Goal: Communication & Community: Share content

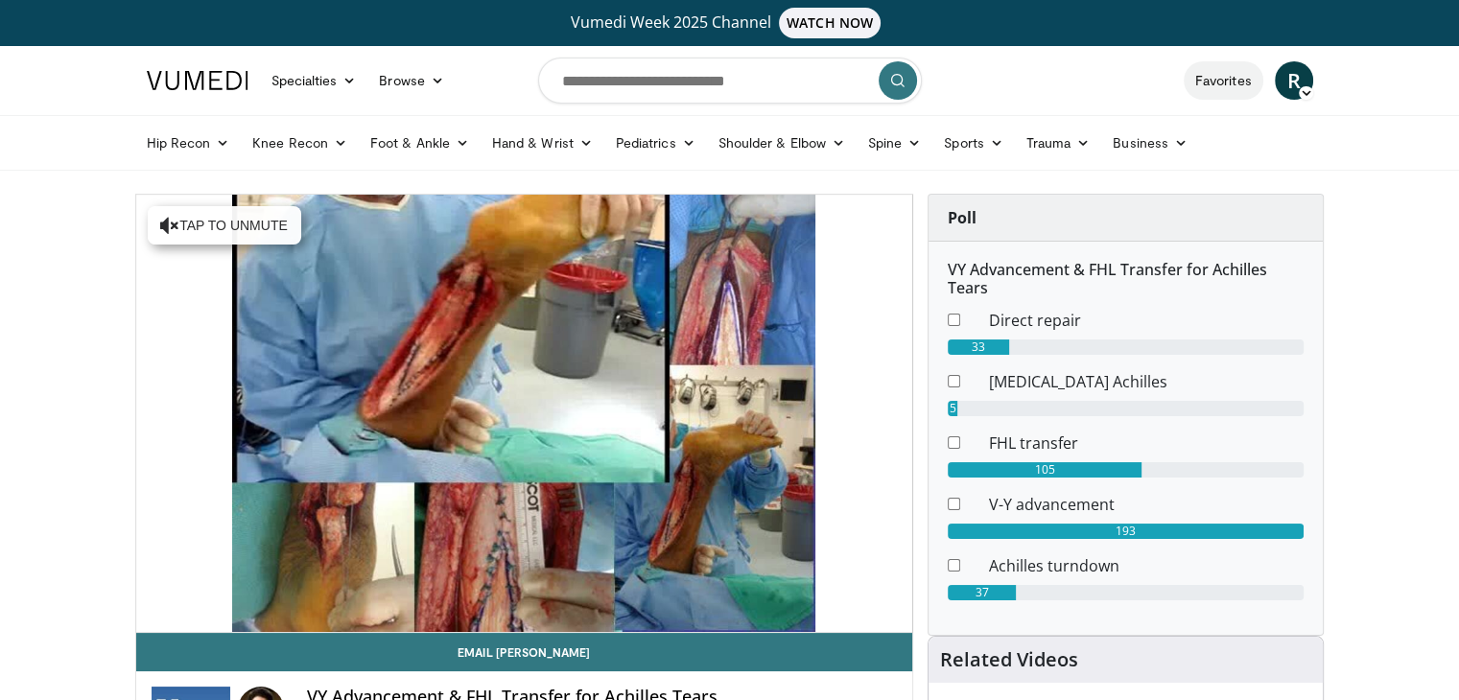
click at [1221, 82] on link "Favorites" at bounding box center [1224, 80] width 80 height 38
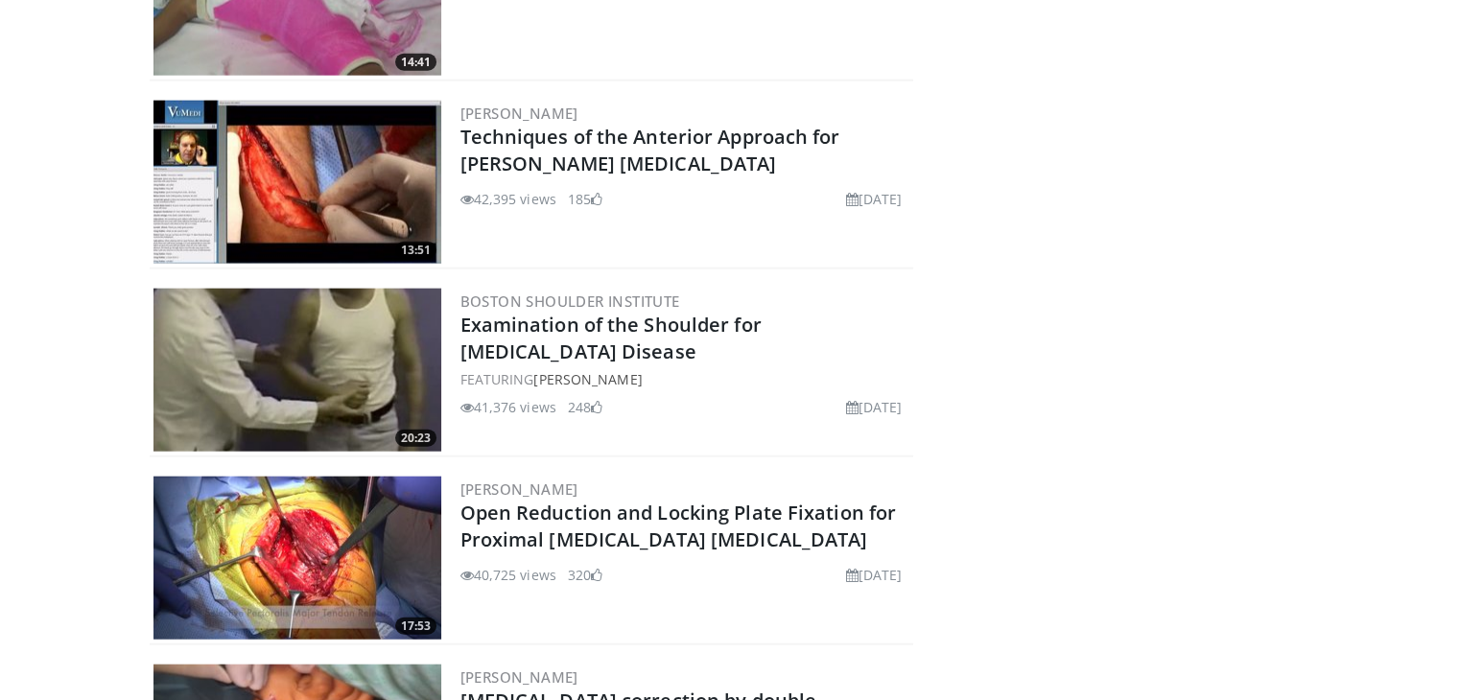
scroll to position [4527, 0]
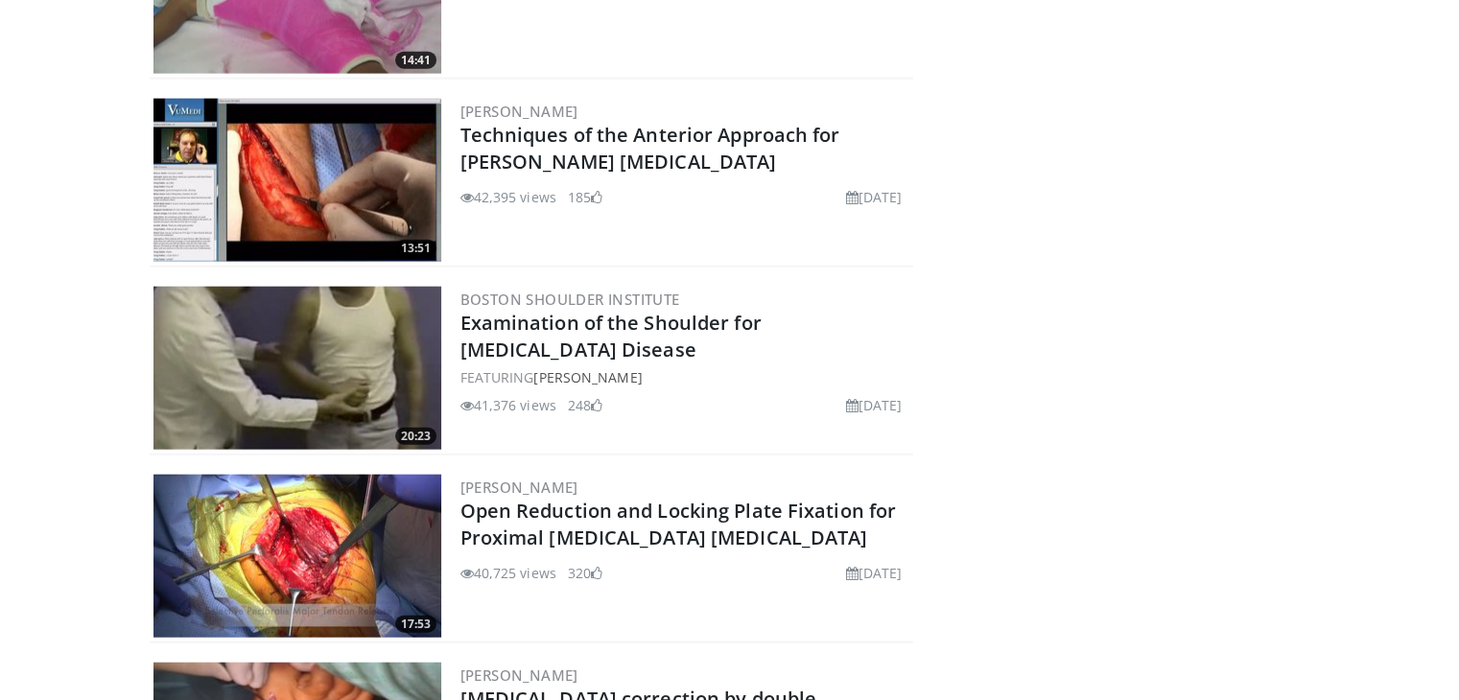
click at [326, 527] on img at bounding box center [297, 556] width 288 height 163
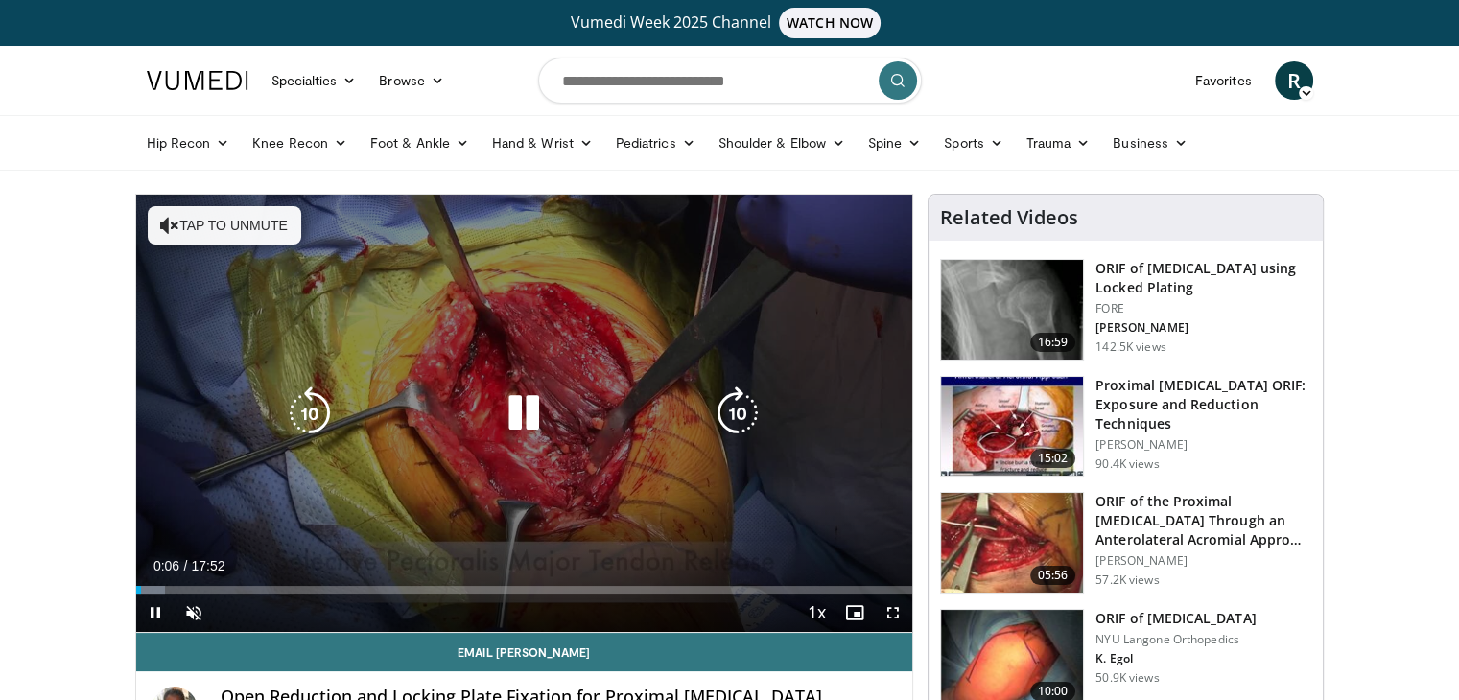
click at [220, 226] on button "Tap to unmute" at bounding box center [224, 225] width 153 height 38
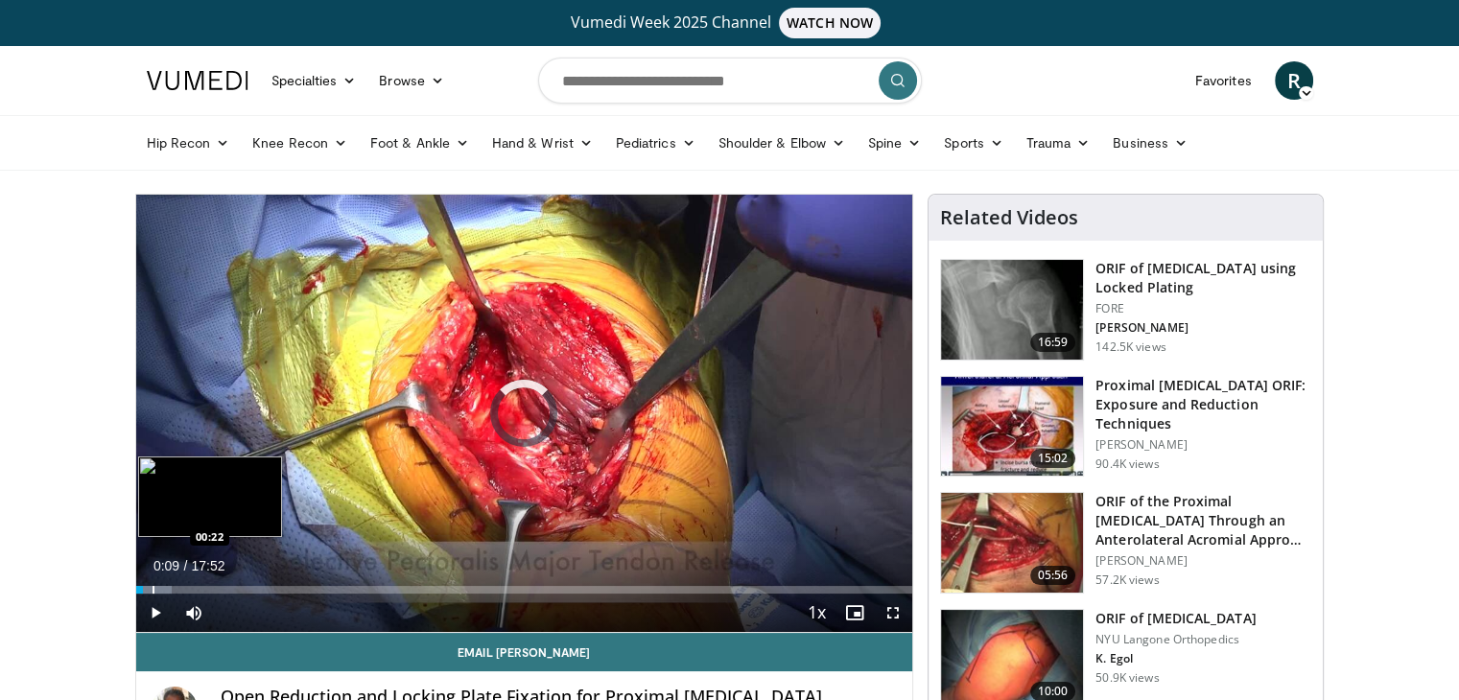
click at [153, 590] on div "Progress Bar" at bounding box center [154, 590] width 2 height 8
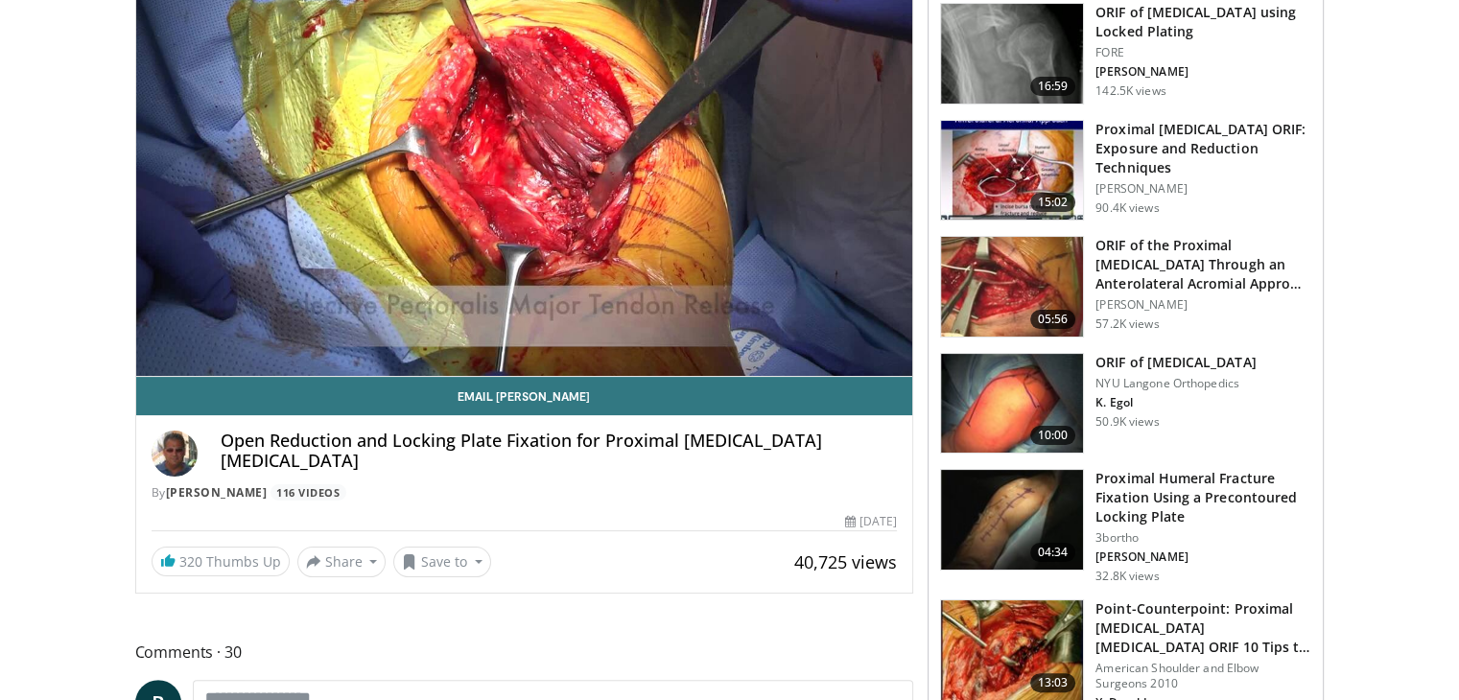
scroll to position [216, 0]
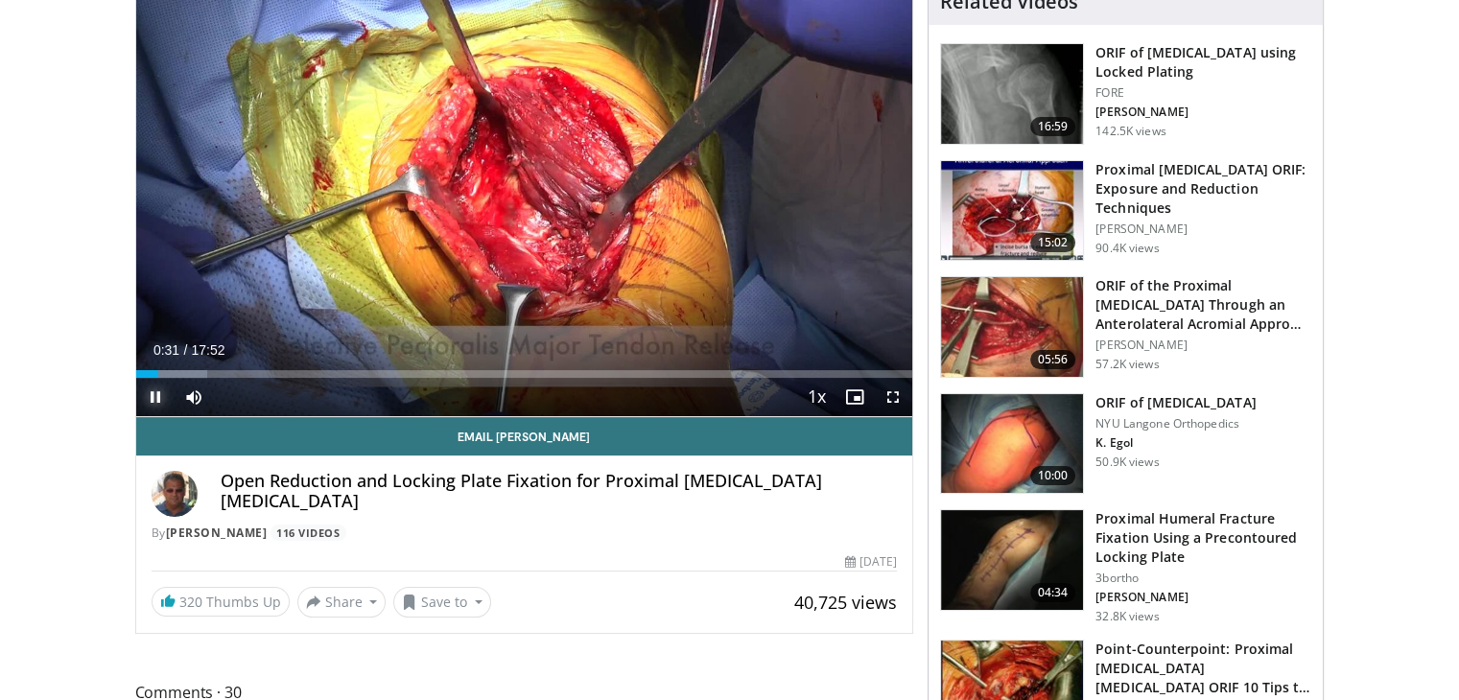
click at [155, 408] on span "Video Player" at bounding box center [155, 397] width 38 height 38
click at [899, 400] on span "Video Player" at bounding box center [893, 397] width 38 height 38
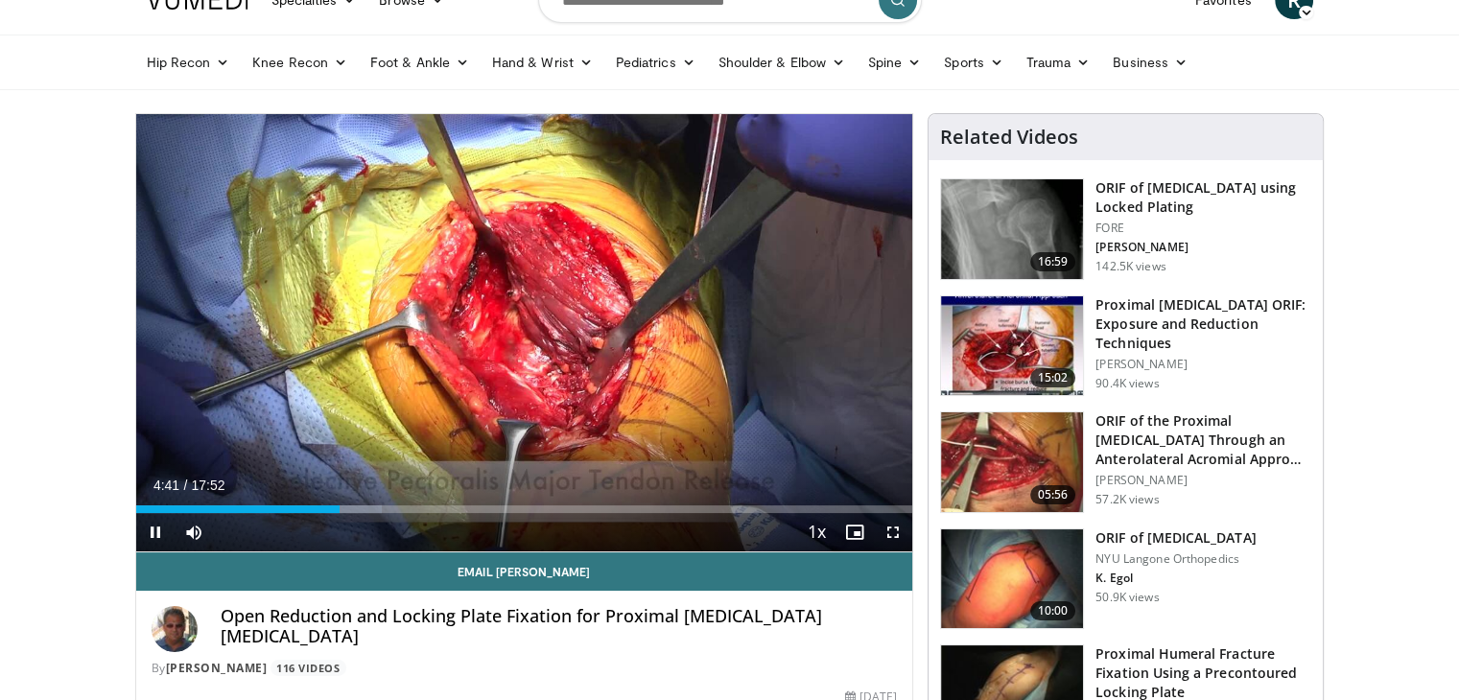
scroll to position [75, 0]
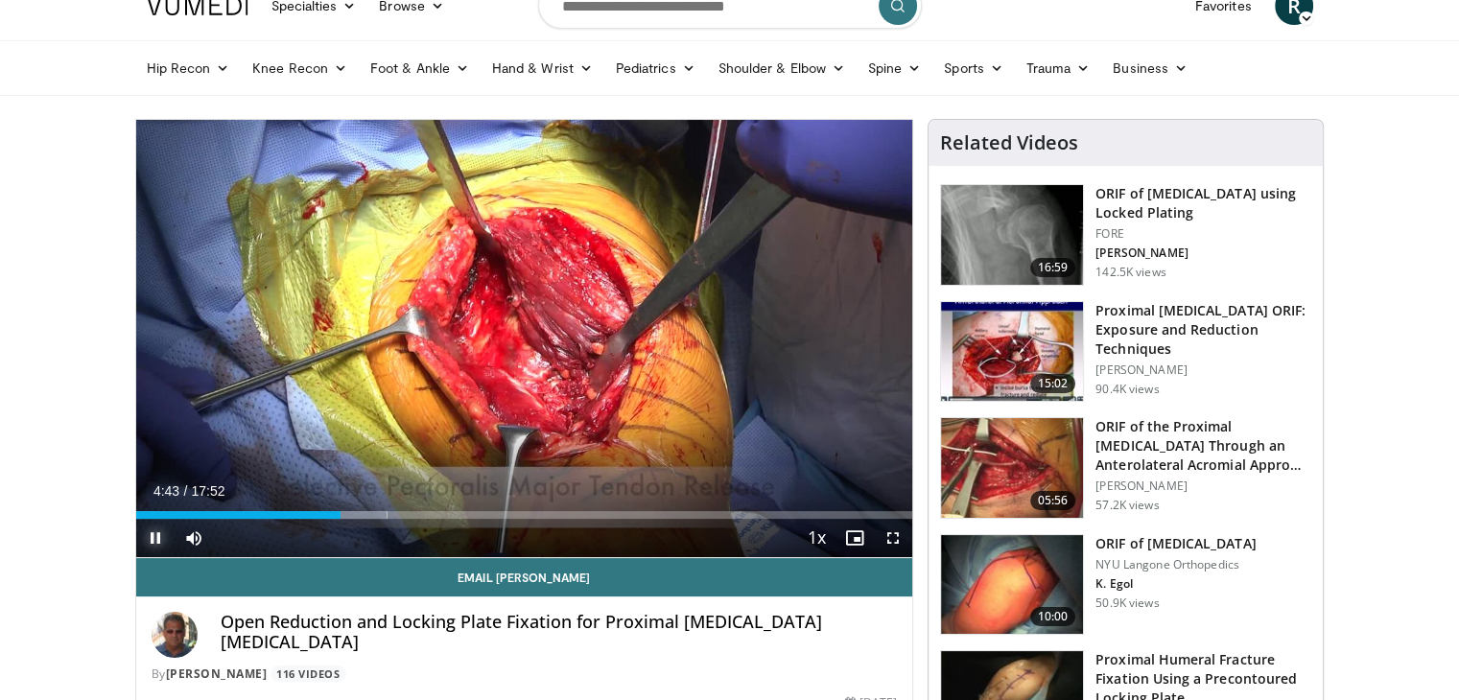
click at [149, 533] on span "Video Player" at bounding box center [155, 538] width 38 height 38
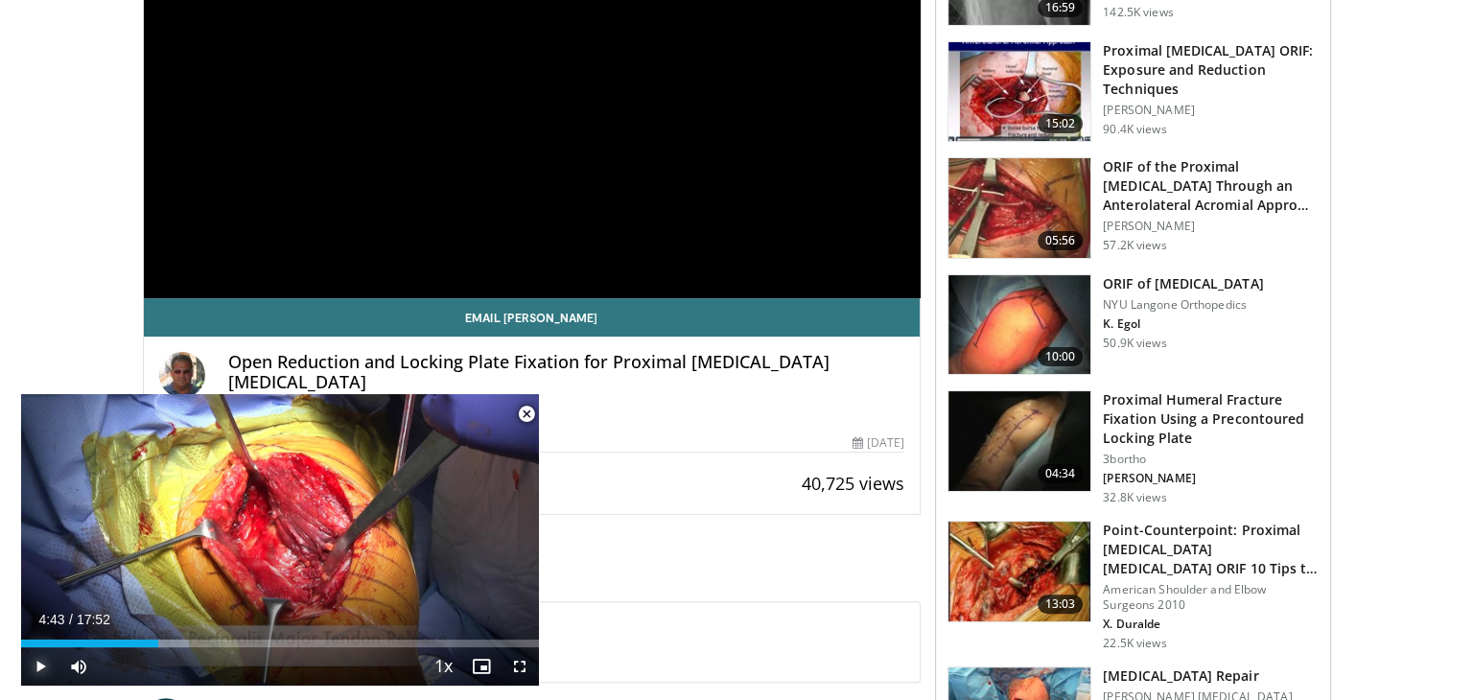
scroll to position [336, 0]
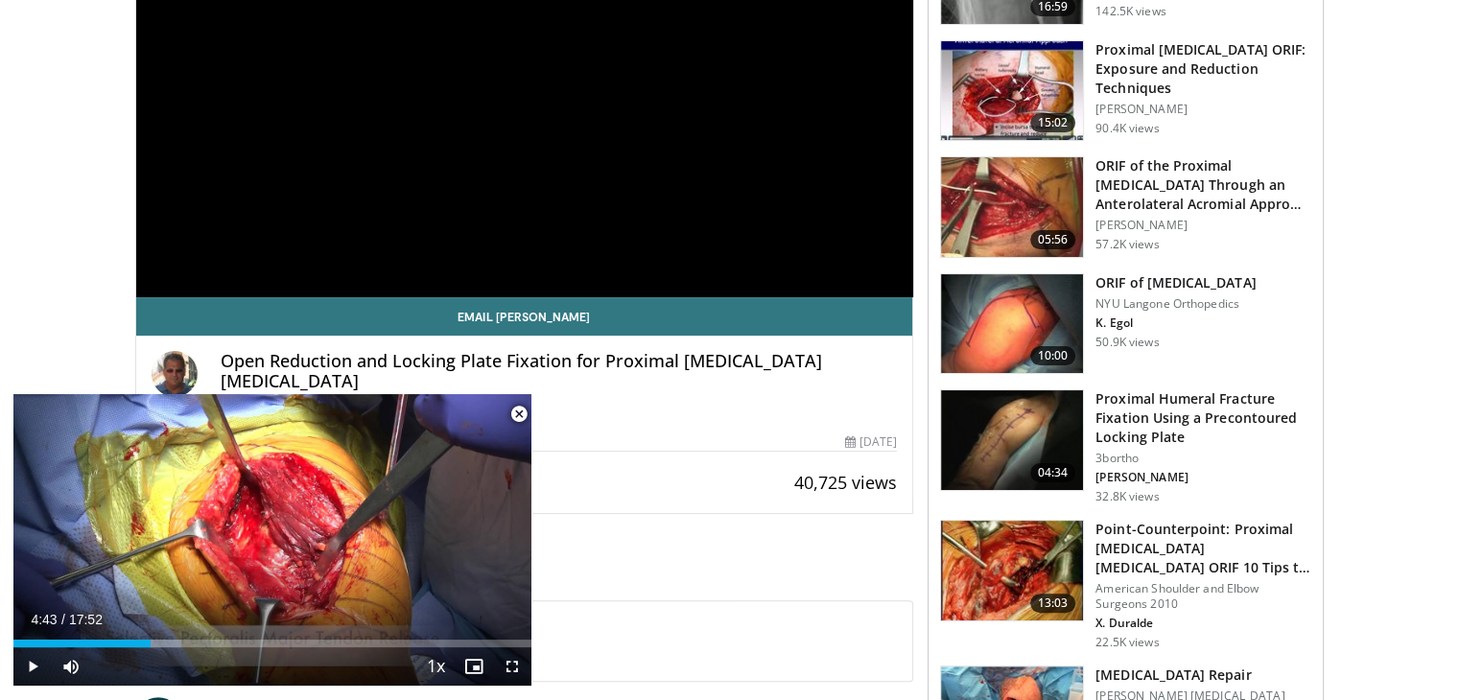
click at [461, 618] on div "Current Time 4:43 / Duration 17:52" at bounding box center [272, 619] width 518 height 17
click at [516, 416] on span "Video Player" at bounding box center [519, 414] width 38 height 38
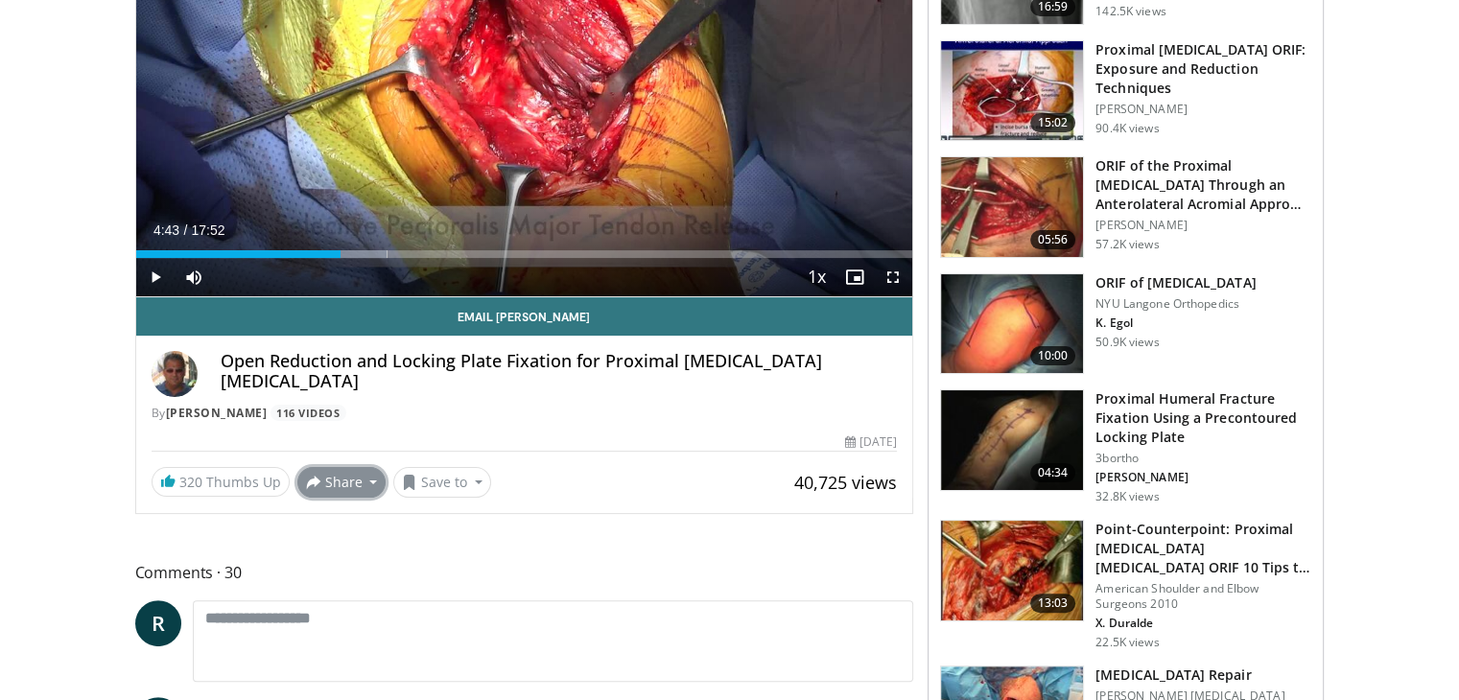
click at [353, 483] on button "Share" at bounding box center [341, 482] width 89 height 31
click at [333, 523] on span "E-mail" at bounding box center [340, 523] width 55 height 21
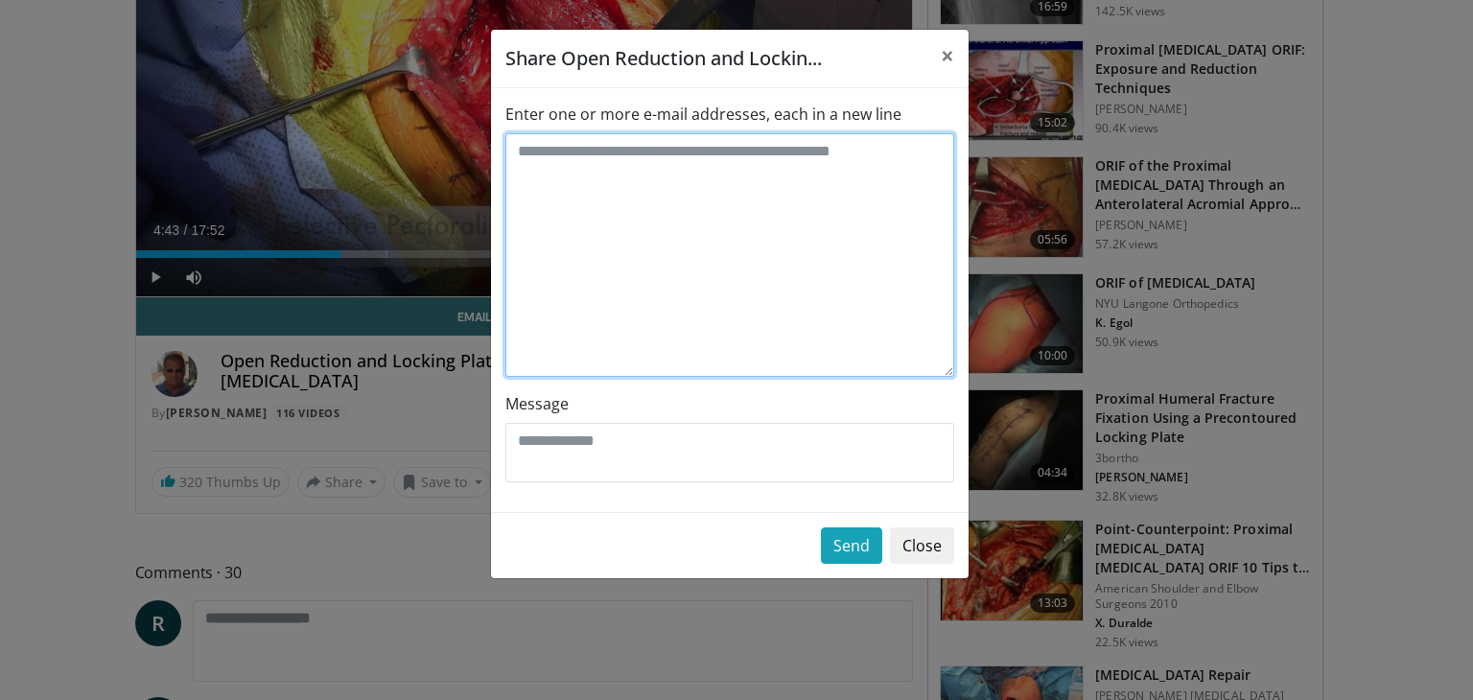
click at [634, 243] on textarea "Enter one or more e-mail addresses, each in a new line" at bounding box center [729, 255] width 449 height 244
type textarea "**********"
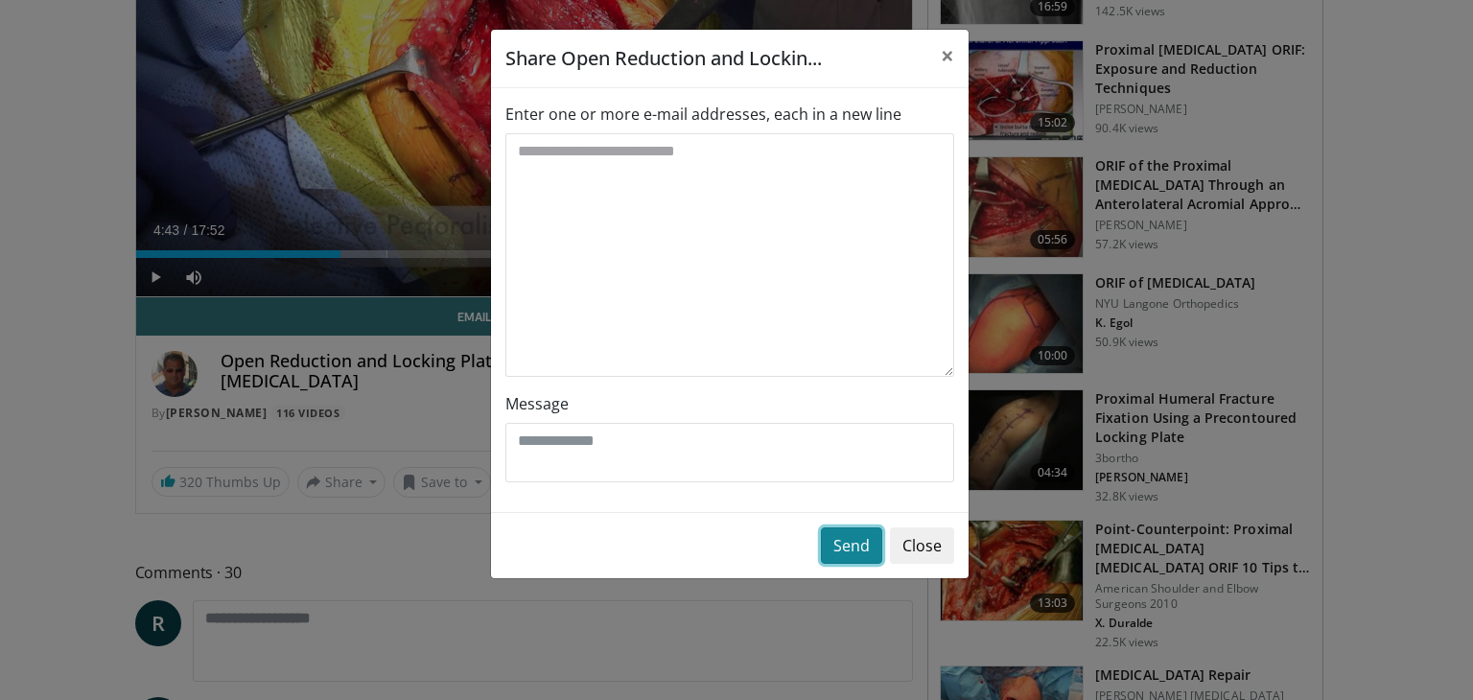
click at [852, 543] on button "Send" at bounding box center [851, 546] width 61 height 36
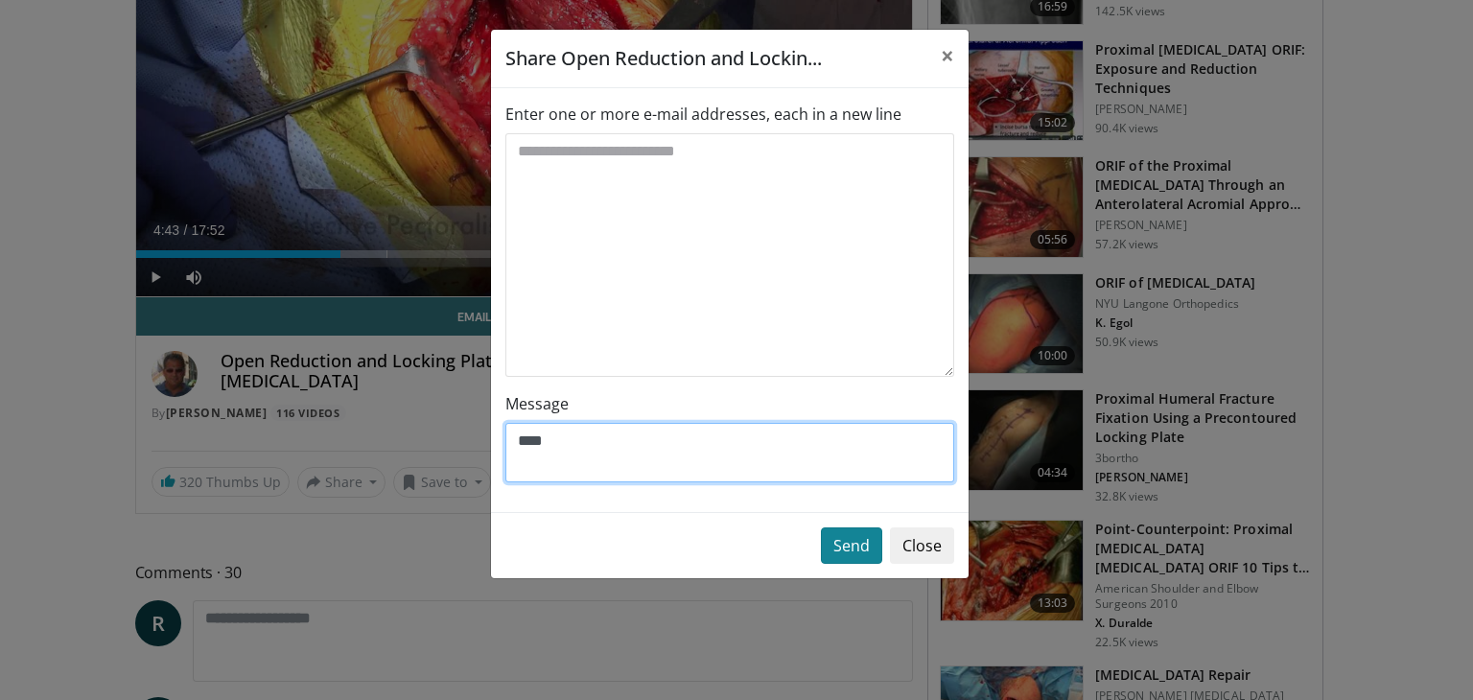
type textarea "****"
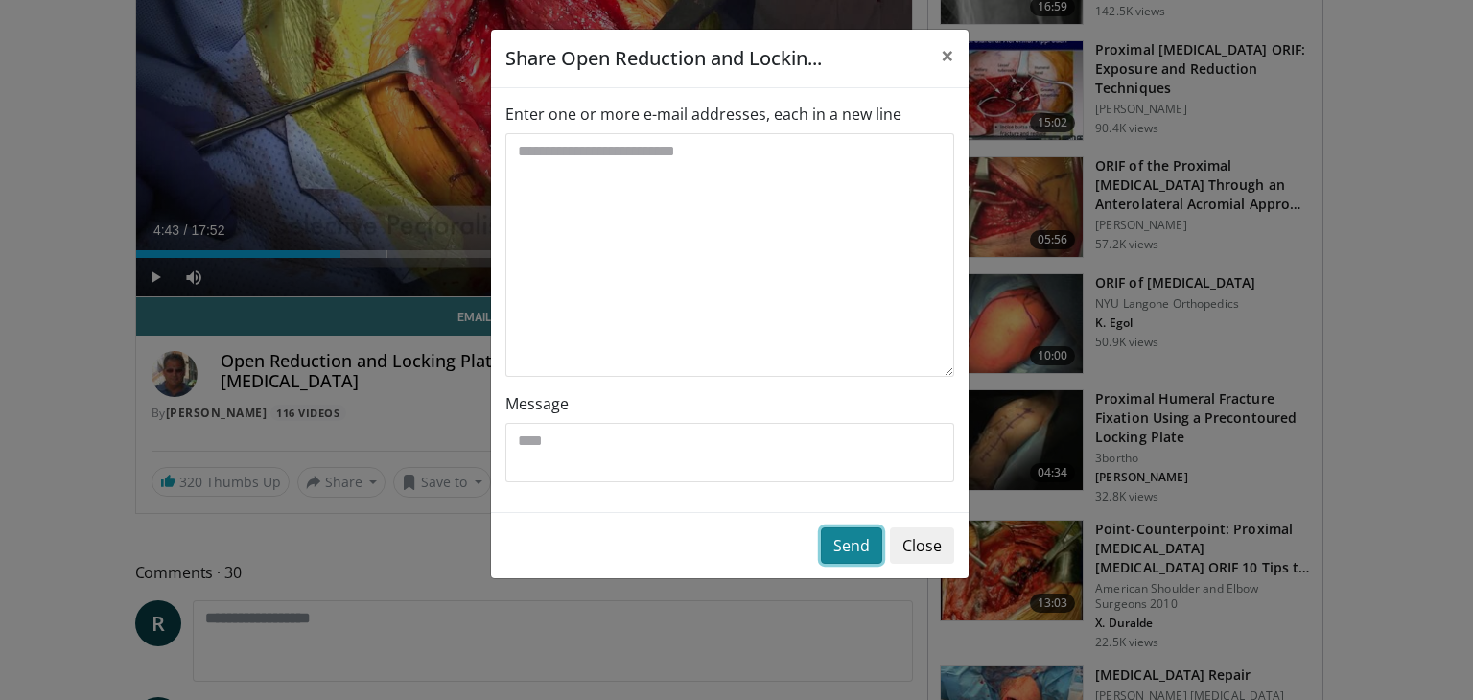
click at [860, 538] on button "Send" at bounding box center [851, 546] width 61 height 36
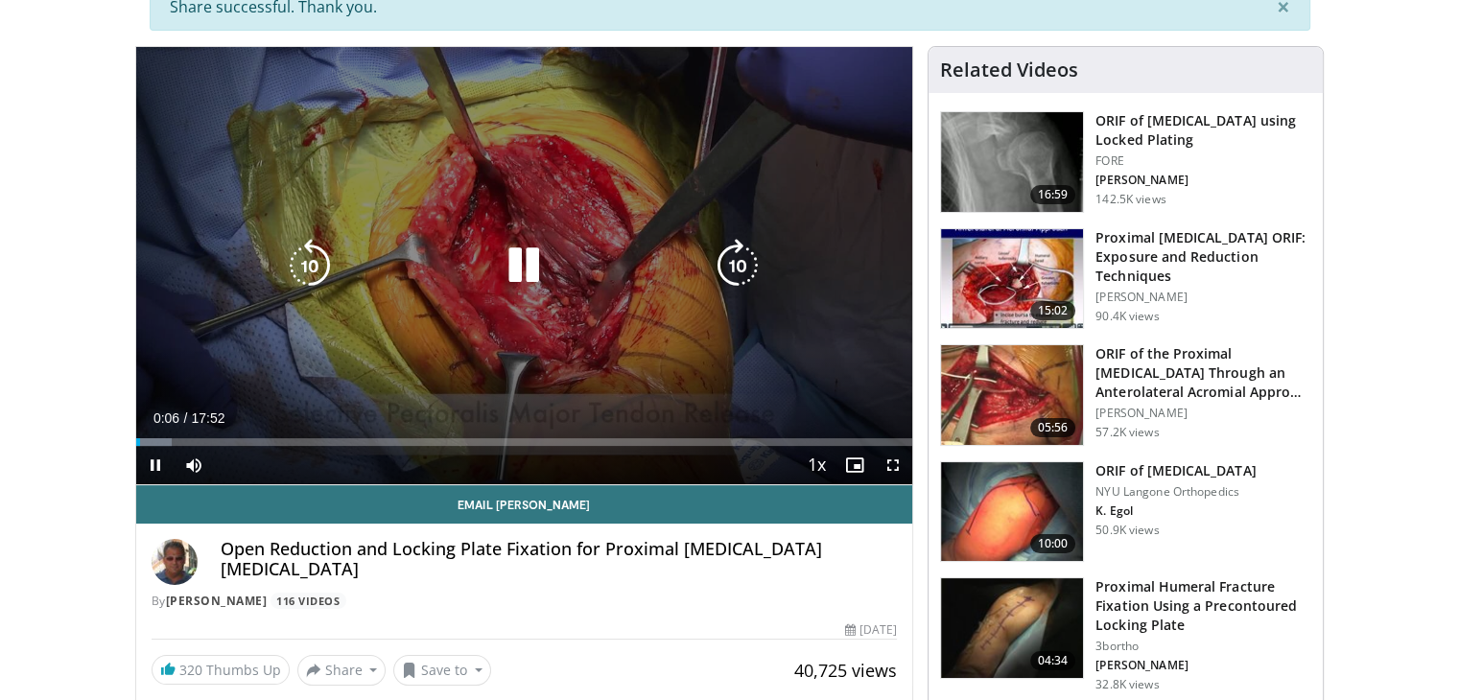
scroll to position [222, 0]
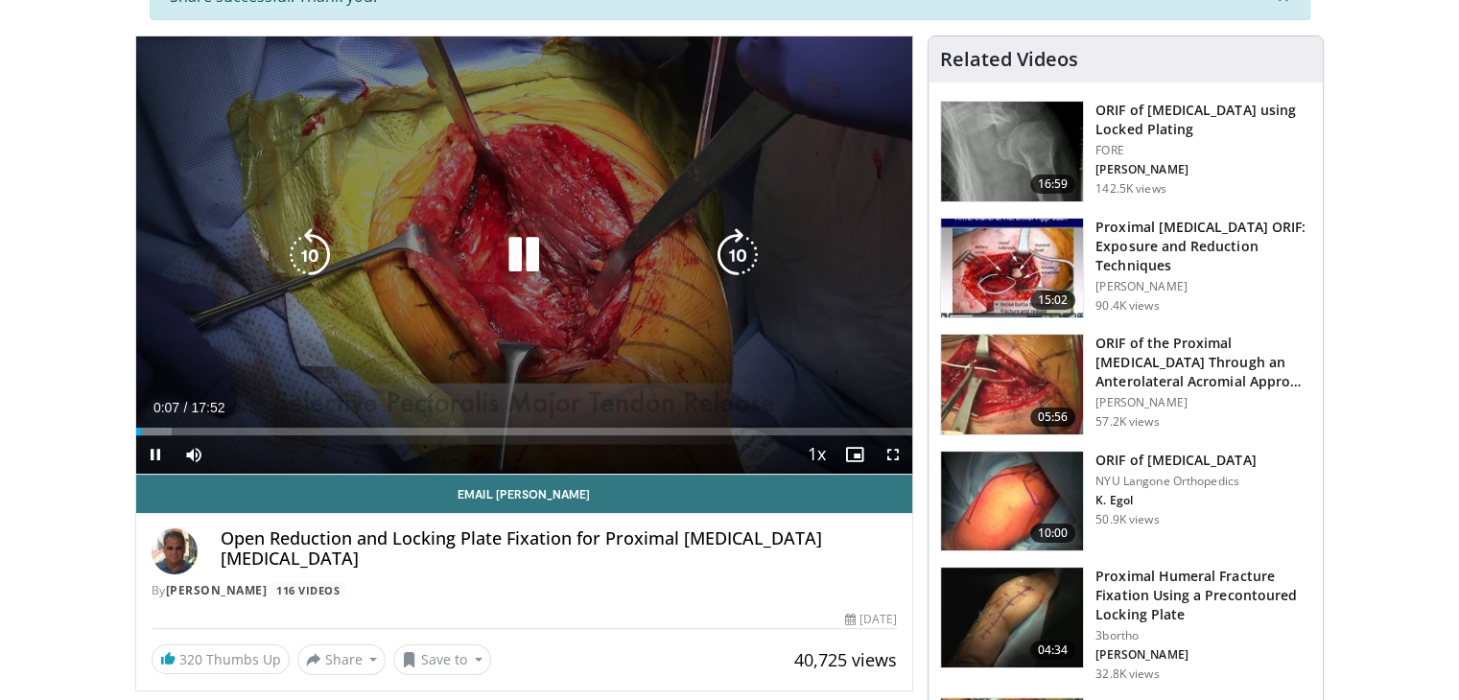
click at [512, 259] on icon "Video Player" at bounding box center [524, 255] width 54 height 54
